Goal: Check status: Check status

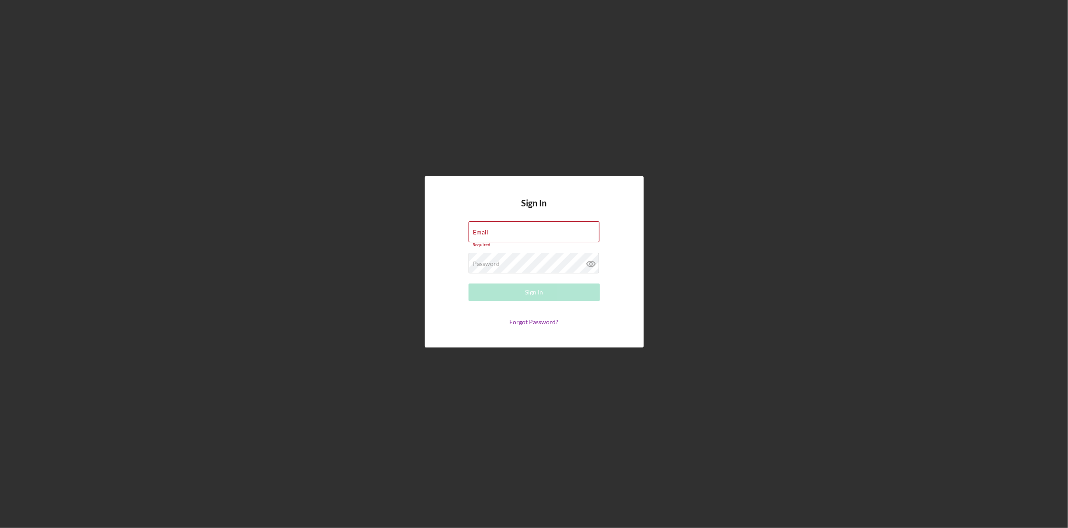
type input "[PERSON_NAME][EMAIL_ADDRESS][PERSON_NAME][DOMAIN_NAME]"
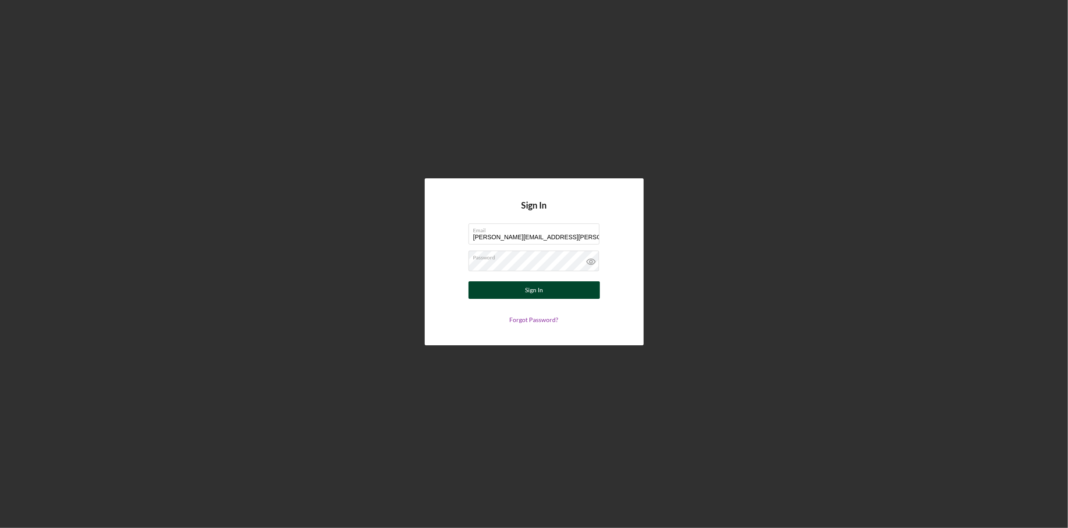
click at [537, 285] on div "Sign In" at bounding box center [534, 290] width 18 height 18
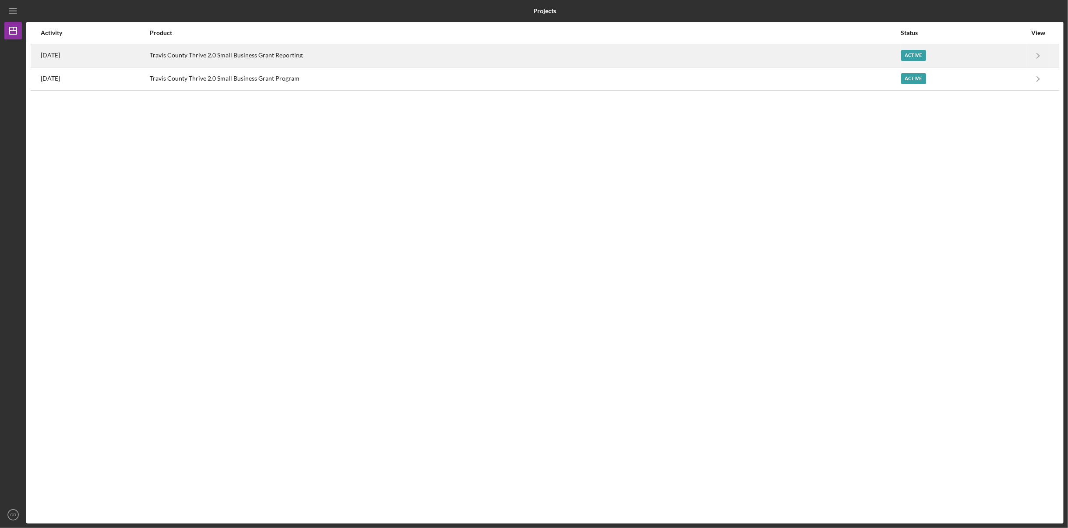
click at [71, 55] on div "[DATE]" at bounding box center [95, 56] width 108 height 22
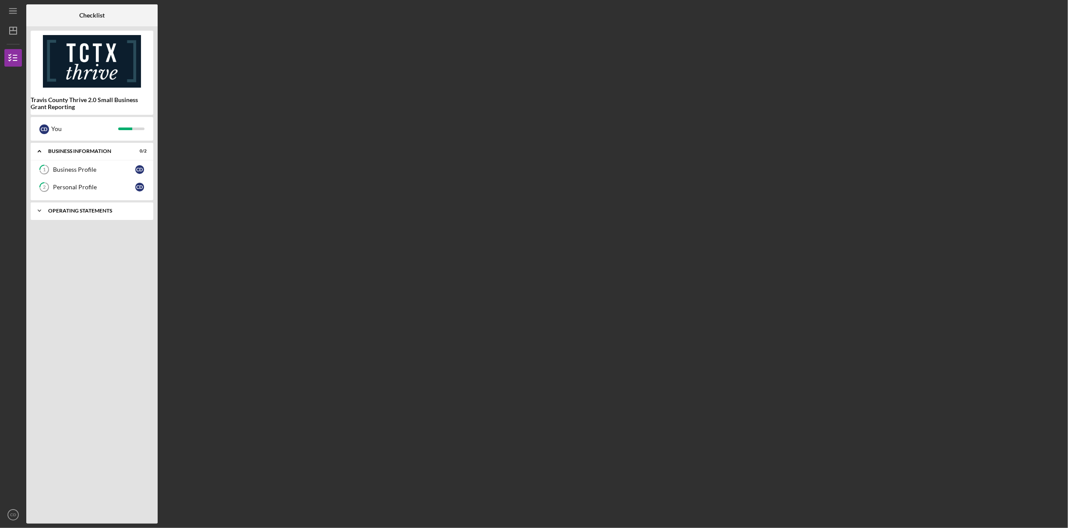
click at [67, 209] on div "Operating Statements" at bounding box center [95, 210] width 94 height 5
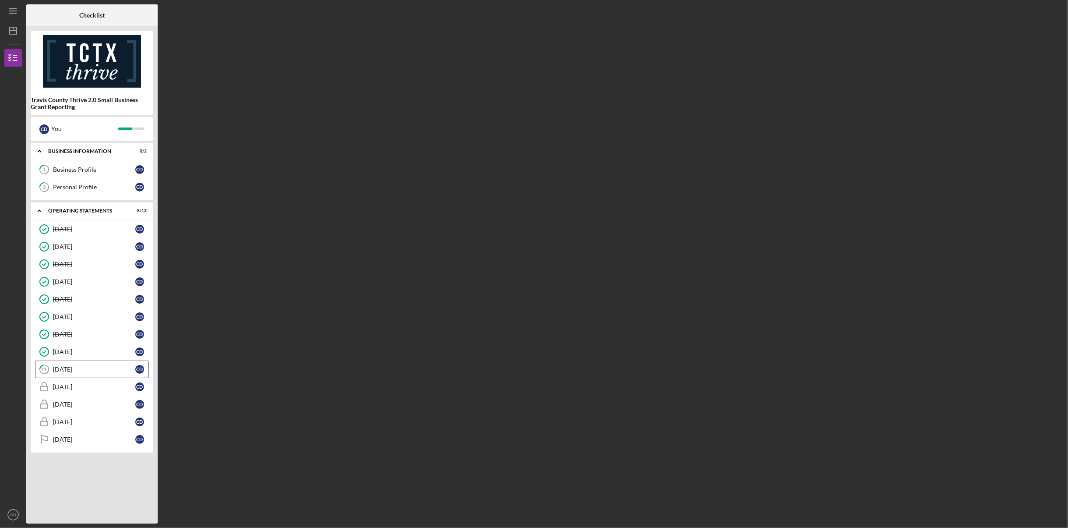
click at [85, 366] on div "[DATE]" at bounding box center [94, 369] width 82 height 7
